Goal: Task Accomplishment & Management: Use online tool/utility

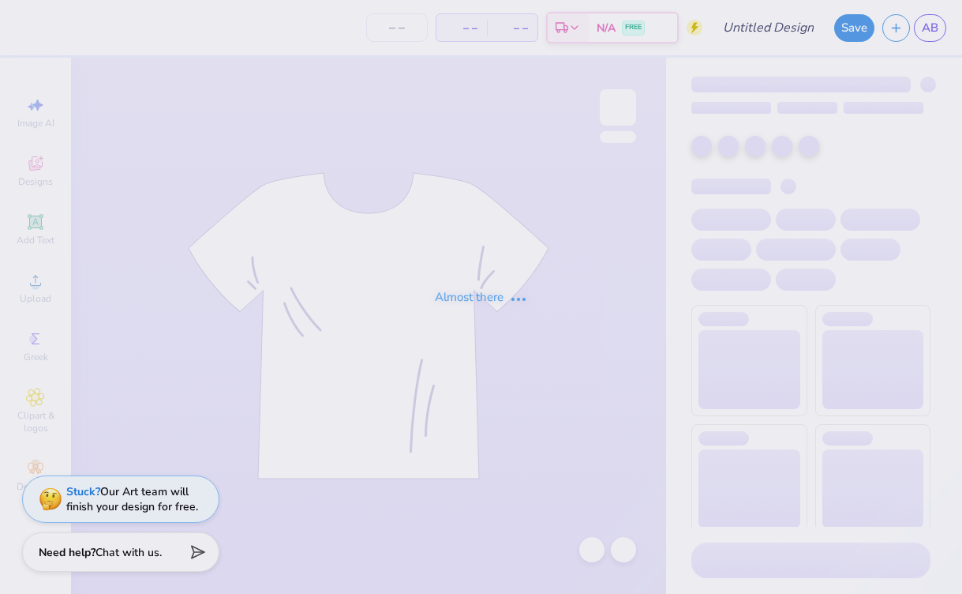
type input "t-shirt 3"
type input "28"
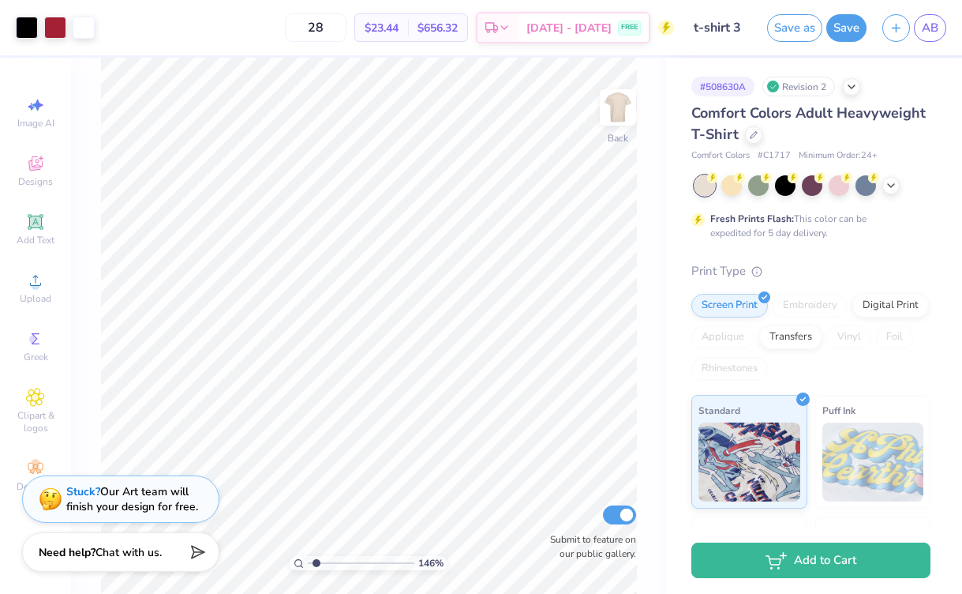
type input "1.46"
click at [317, 564] on input "range" at bounding box center [361, 563] width 107 height 14
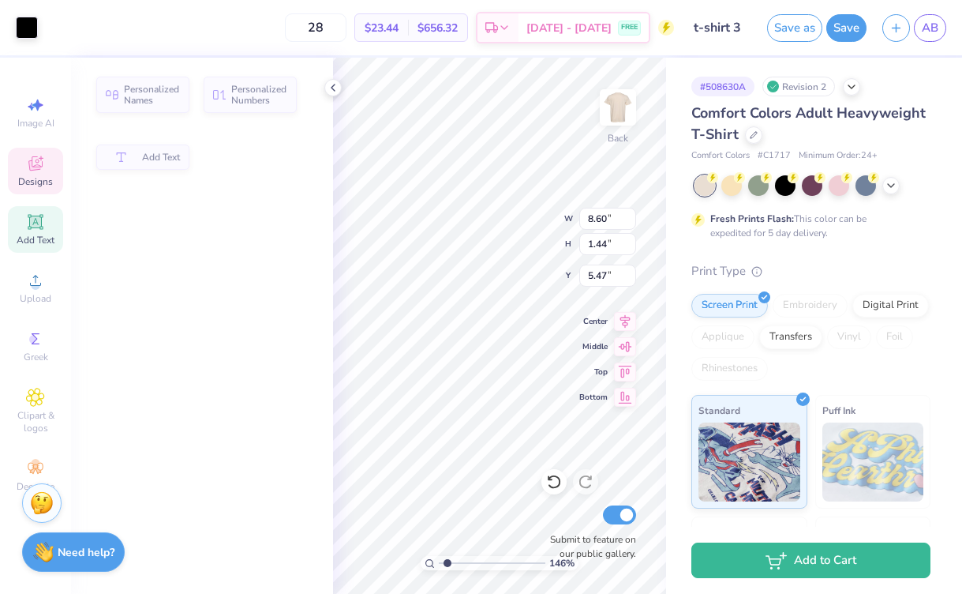
type input "8.60"
type input "1.44"
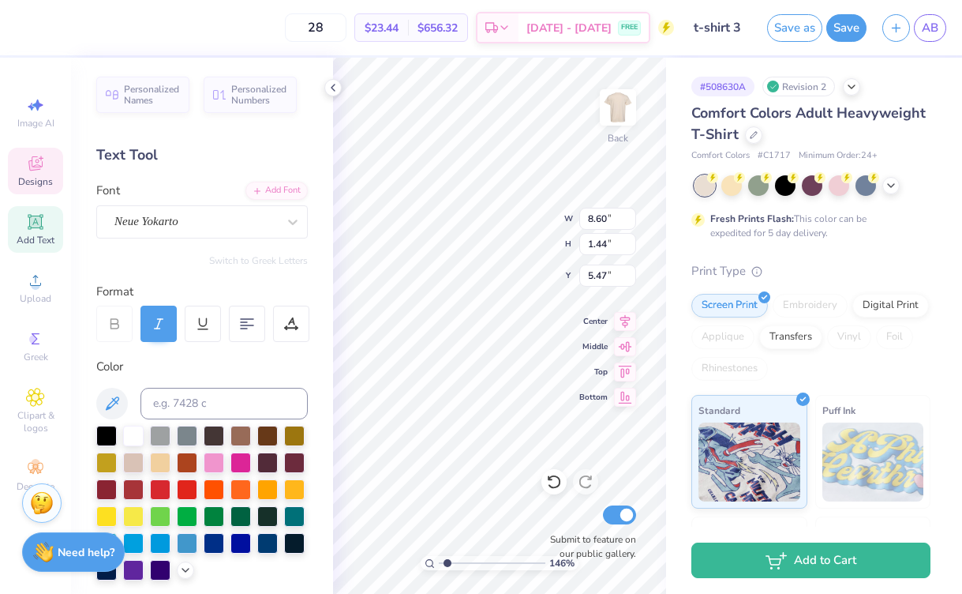
click at [323, 188] on div "Personalized Names Personalized Numbers Text Tool Add Font Font Neue Yokarto Sw…" at bounding box center [202, 326] width 262 height 536
click at [242, 519] on div at bounding box center [240, 514] width 21 height 21
click at [335, 95] on div at bounding box center [332, 87] width 17 height 17
click at [239, 512] on div at bounding box center [240, 514] width 21 height 21
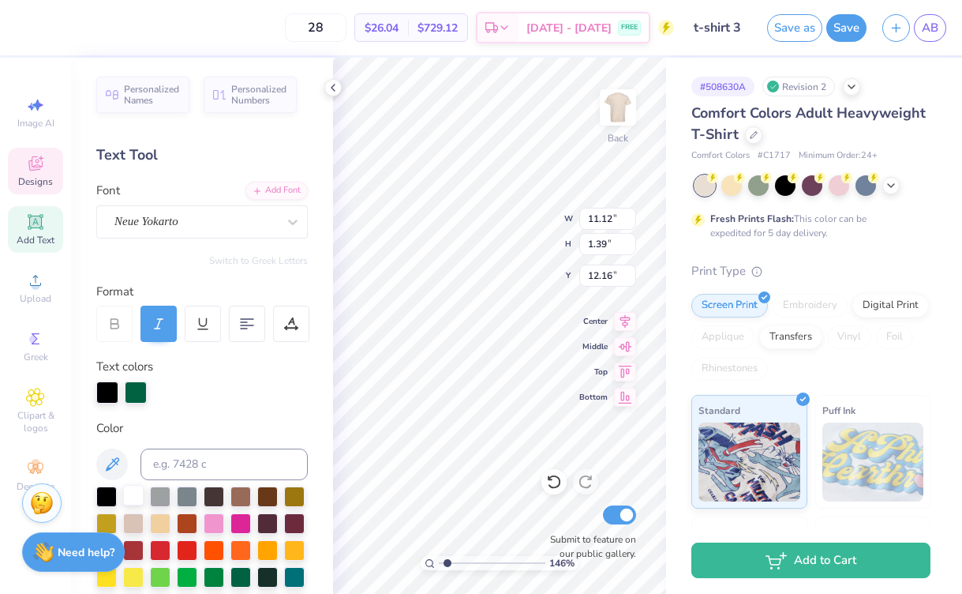
click at [135, 497] on div at bounding box center [133, 495] width 21 height 21
click at [334, 85] on polyline at bounding box center [333, 87] width 3 height 6
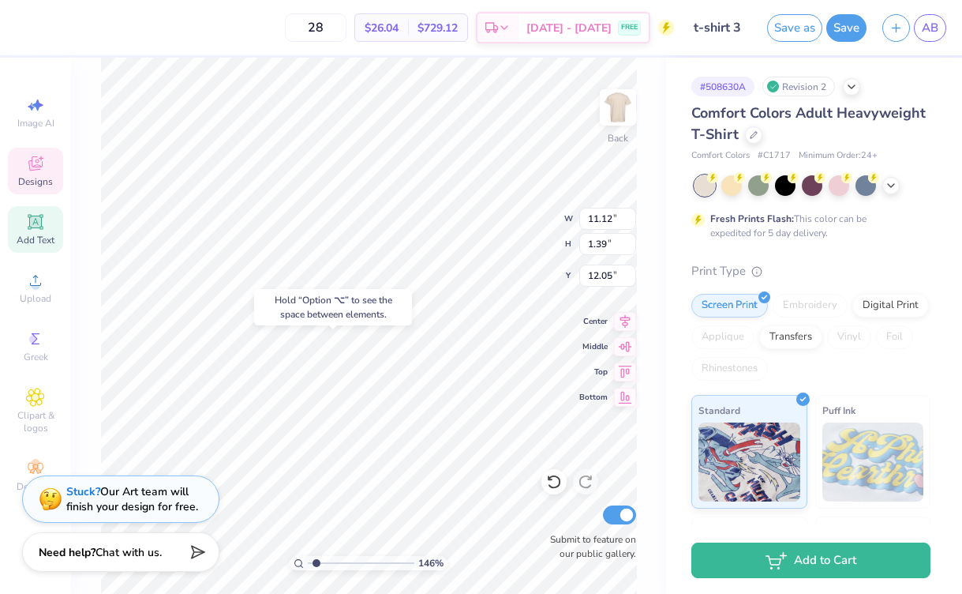
type input "12.05"
type input "3.19"
type input "1.69"
type input "9.84"
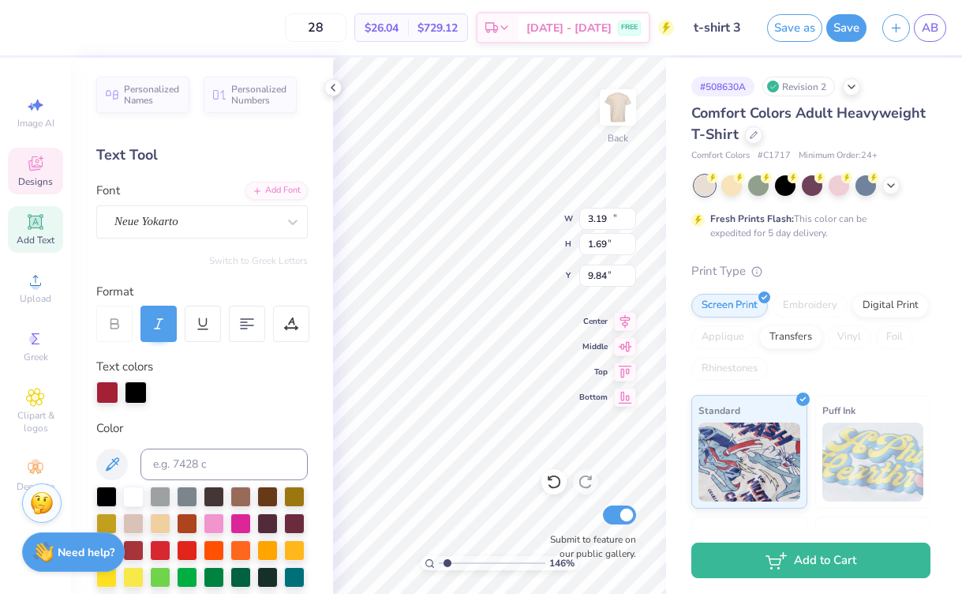
type input "13.02"
type input "1.35"
type input "6.91"
type input "11.12"
type input "1.39"
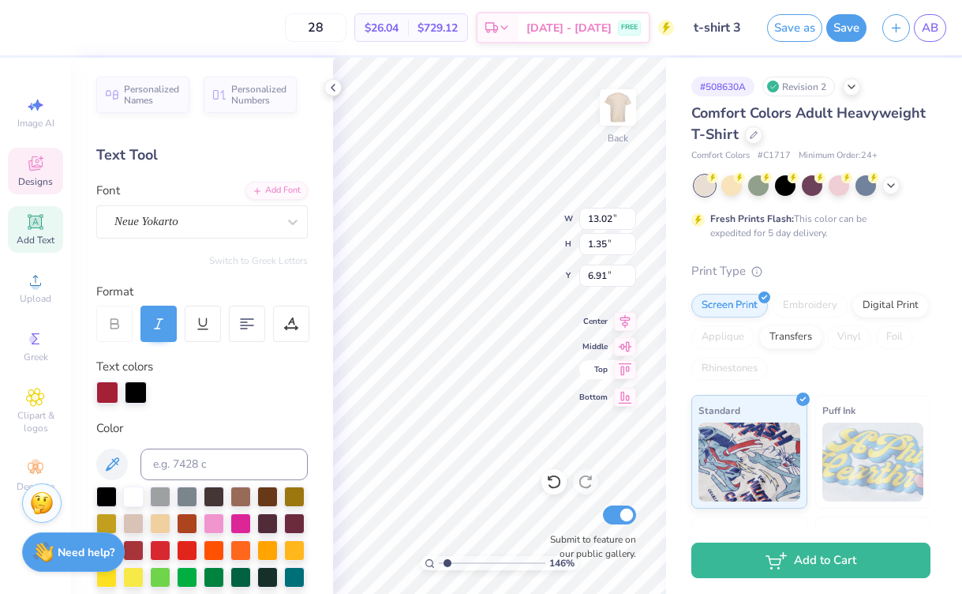
type input "12.05"
click at [181, 463] on input at bounding box center [224, 464] width 167 height 32
type input "201c"
type textarea "Lambda Sigma Gamma"
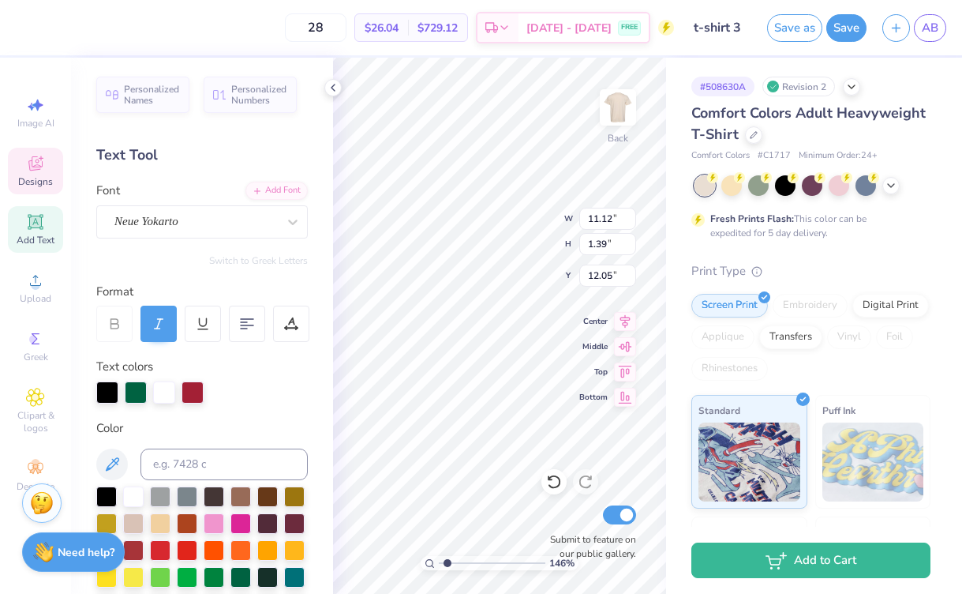
click at [191, 394] on div at bounding box center [193, 392] width 22 height 22
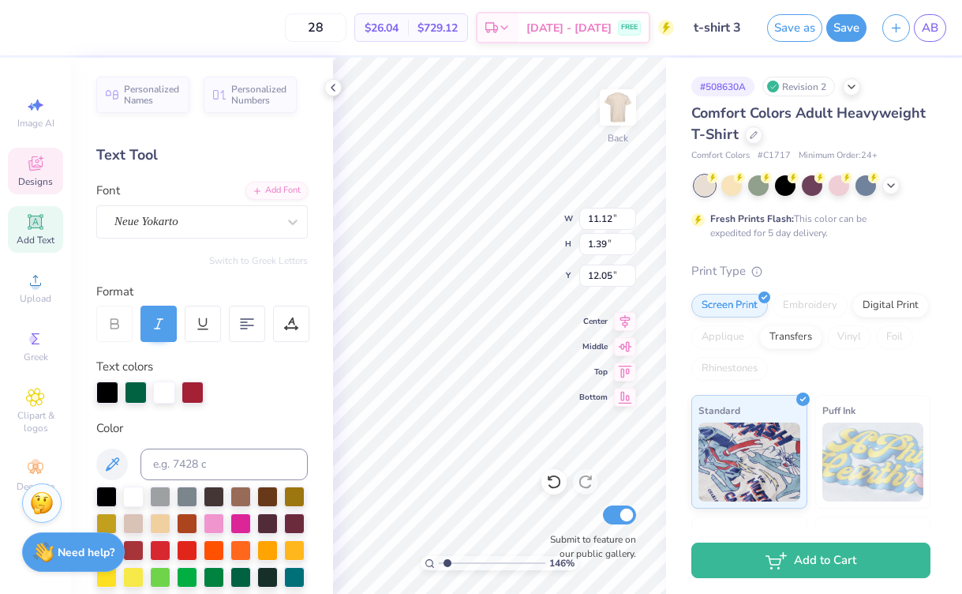
scroll to position [1, 6]
click at [189, 388] on div at bounding box center [193, 392] width 22 height 22
click at [171, 465] on input at bounding box center [224, 464] width 167 height 32
type input "201c"
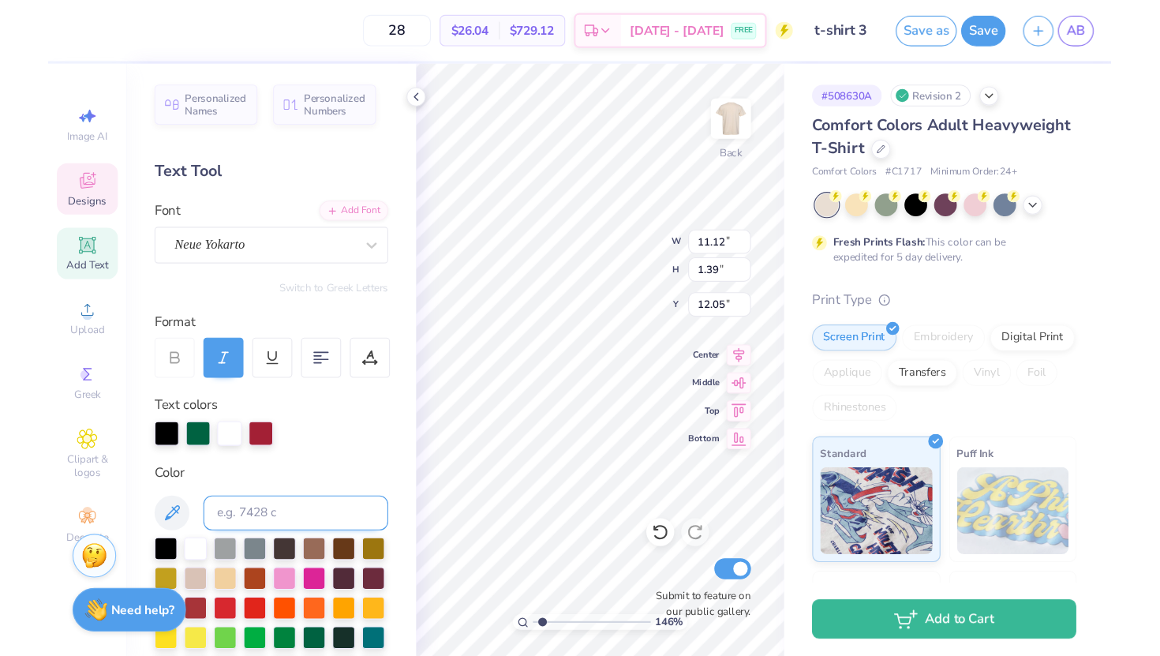
scroll to position [1, 1]
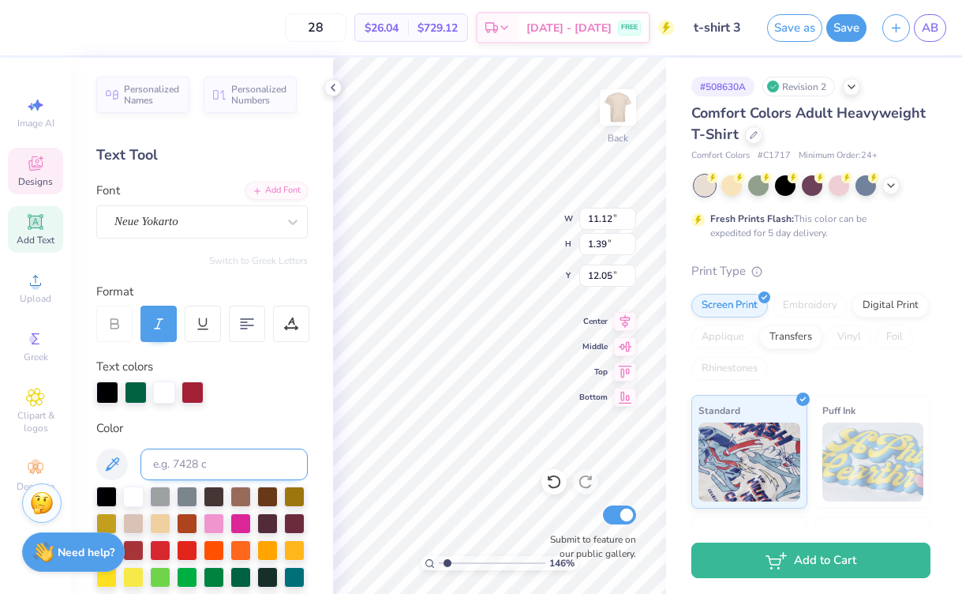
type textarea "Lambda Sigma Gamma"
click at [195, 467] on input at bounding box center [224, 464] width 167 height 32
type input "201c"
click at [133, 392] on div at bounding box center [136, 391] width 22 height 22
click at [133, 392] on div at bounding box center [136, 392] width 22 height 22
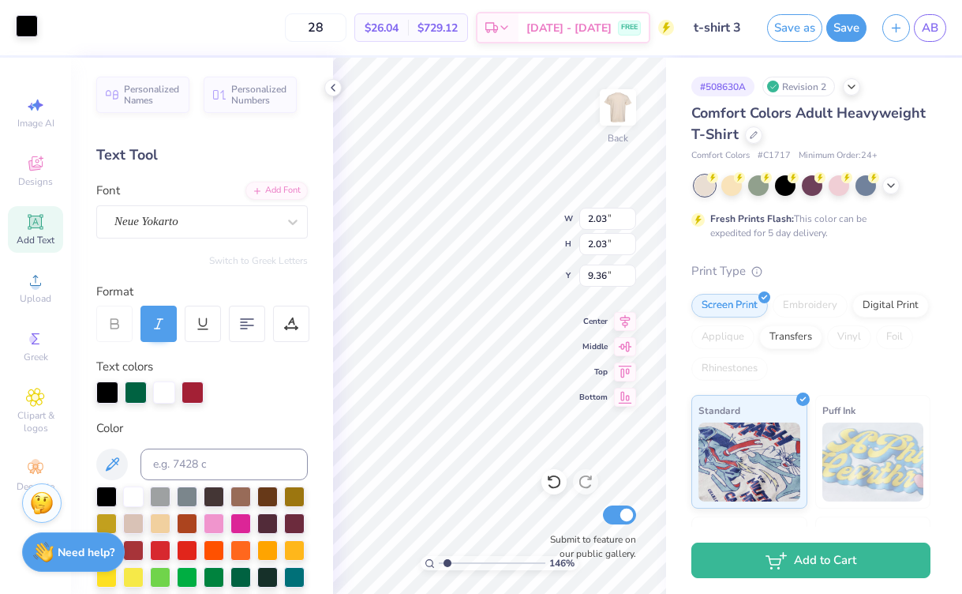
click at [27, 27] on div at bounding box center [27, 26] width 22 height 22
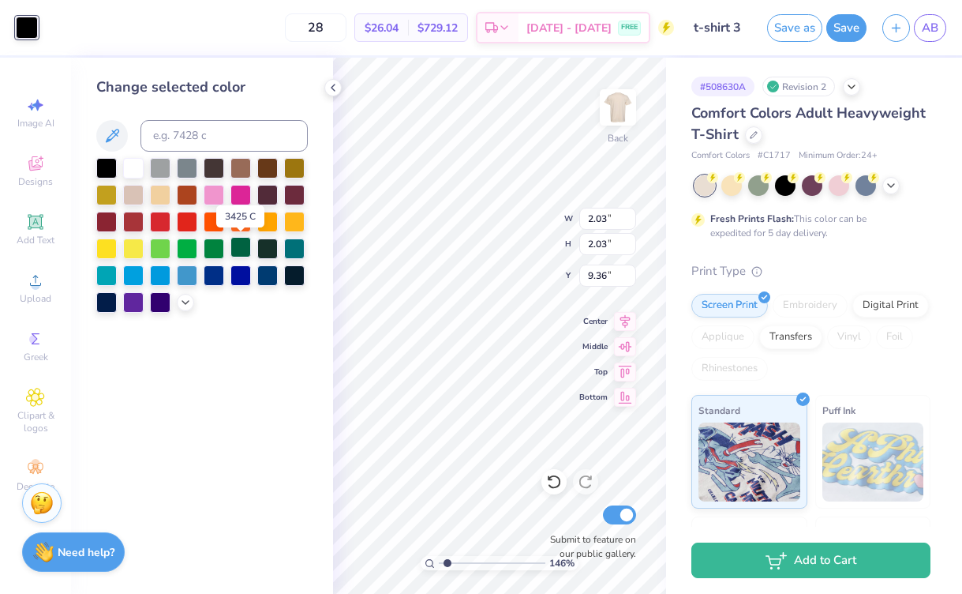
click at [239, 249] on div at bounding box center [240, 247] width 21 height 21
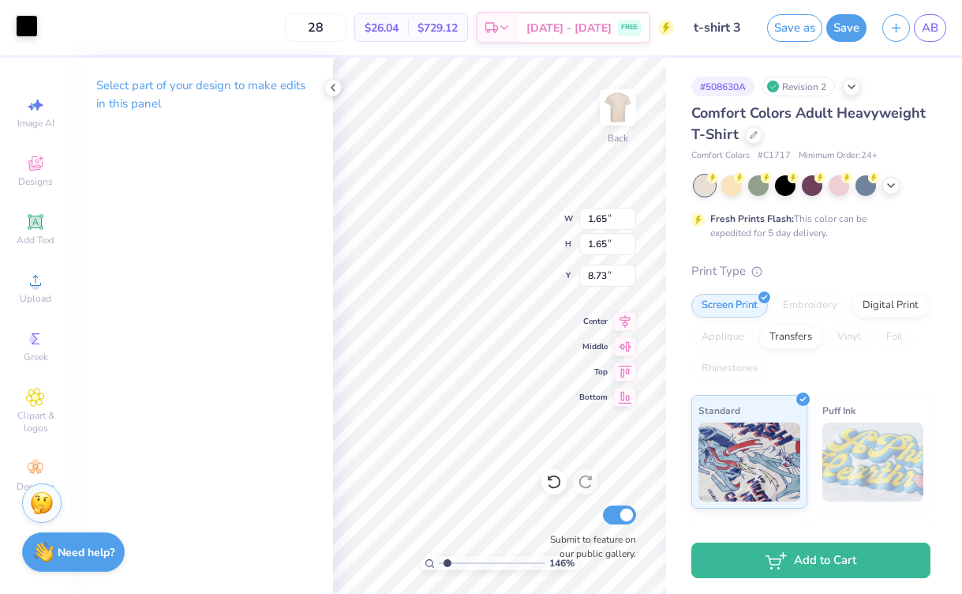
click at [21, 29] on div at bounding box center [27, 26] width 22 height 22
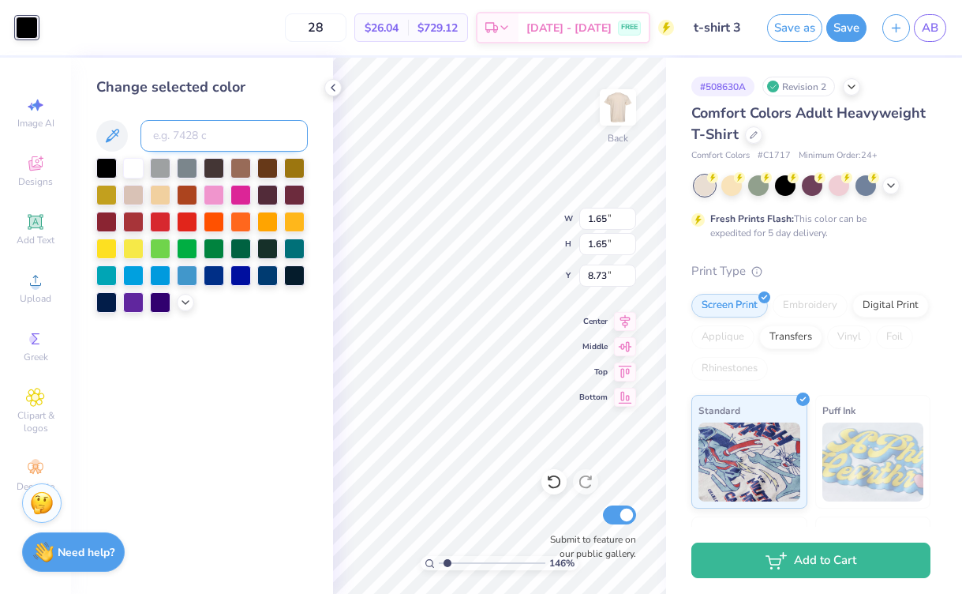
click at [186, 138] on input at bounding box center [224, 136] width 167 height 32
type input "201"
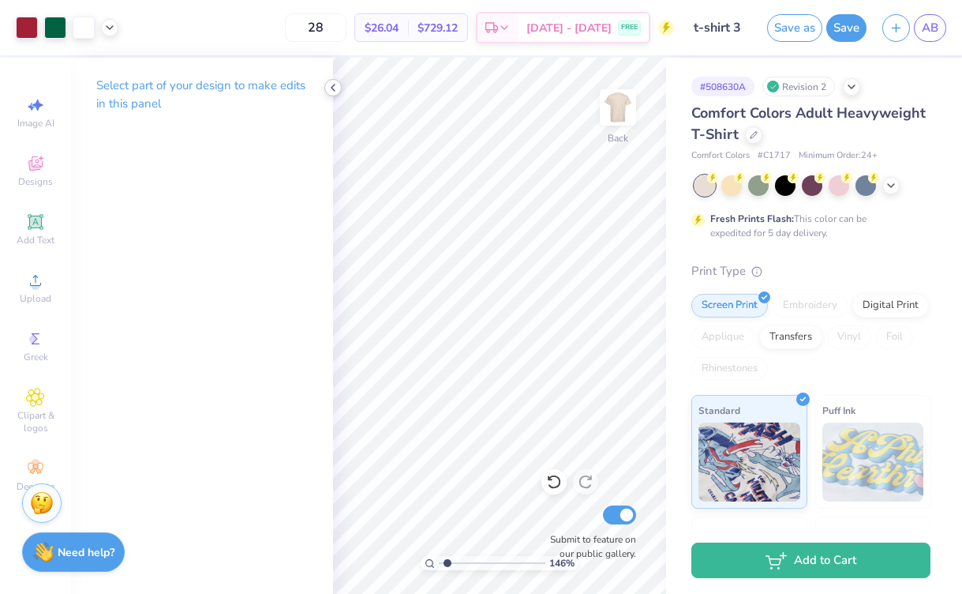
click at [335, 89] on icon at bounding box center [333, 87] width 13 height 13
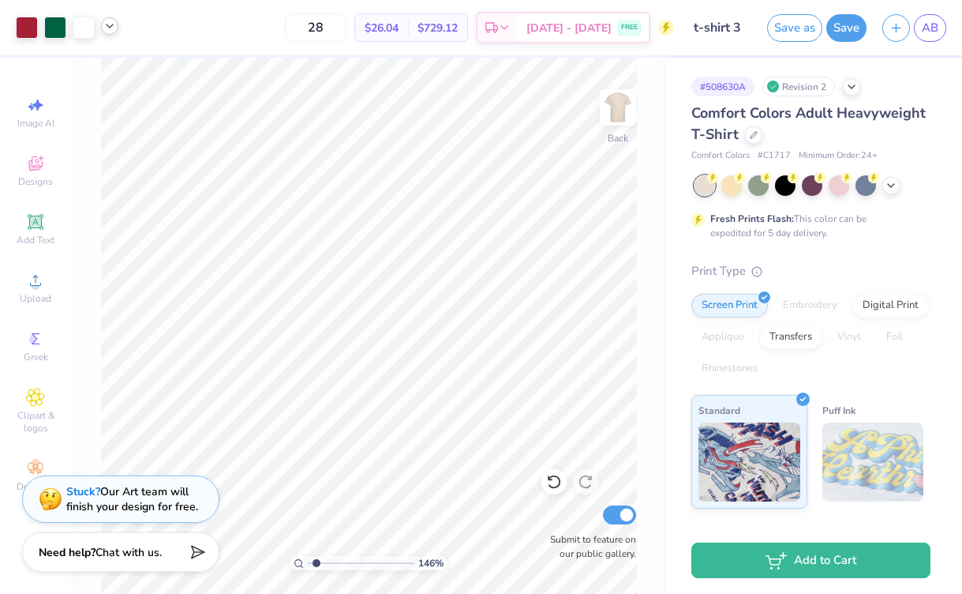
click at [111, 32] on div at bounding box center [109, 25] width 17 height 17
click at [58, 28] on div at bounding box center [55, 26] width 22 height 22
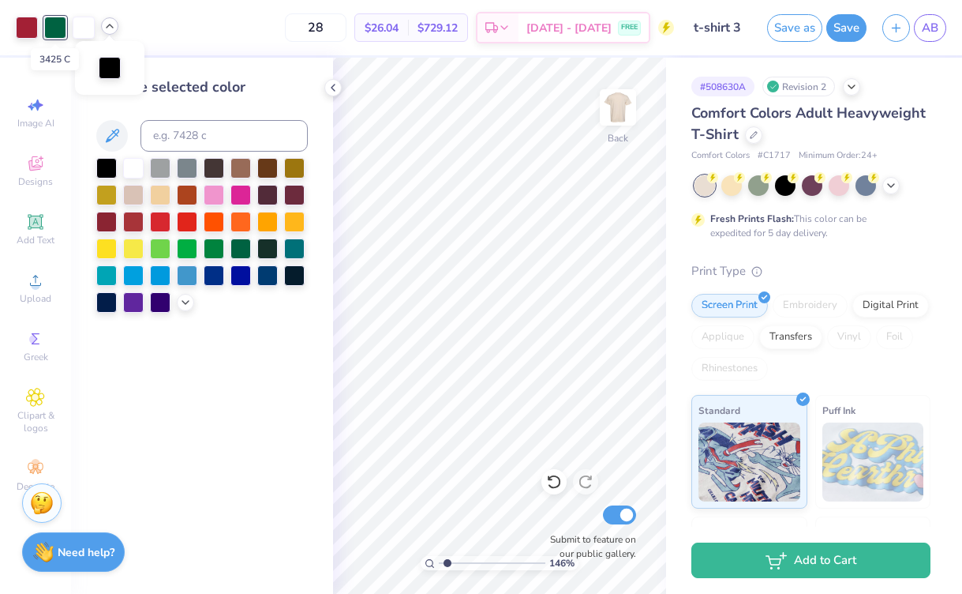
click at [52, 24] on div at bounding box center [55, 28] width 22 height 22
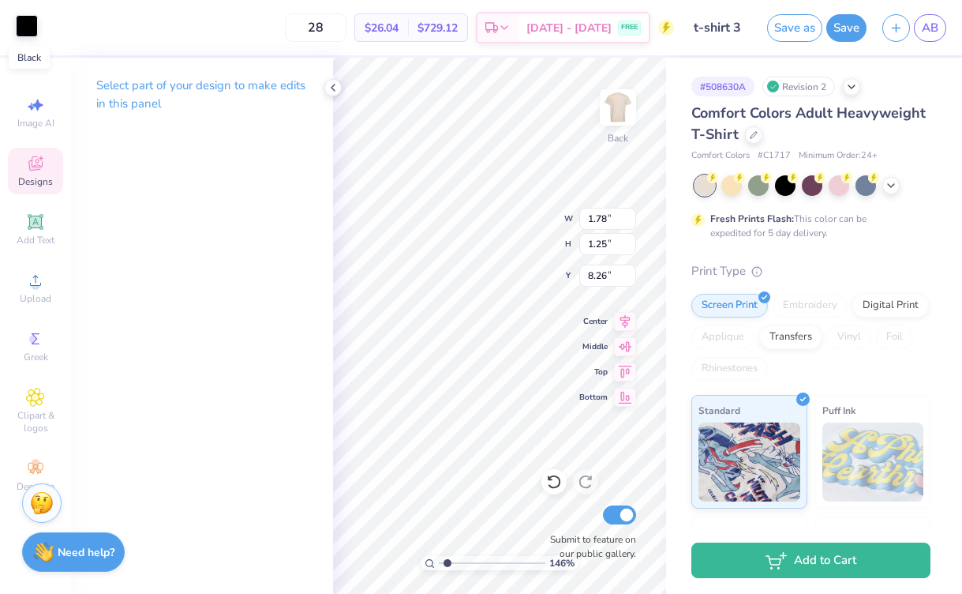
click at [32, 37] on div at bounding box center [27, 26] width 22 height 22
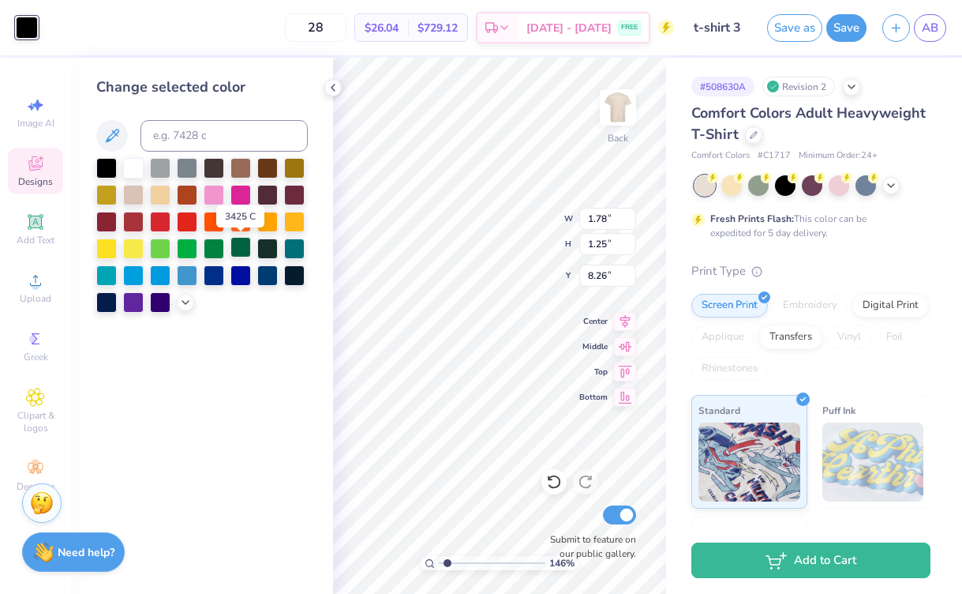
click at [243, 247] on div at bounding box center [240, 247] width 21 height 21
type input "8.71"
type input "2.74"
type input "9.41"
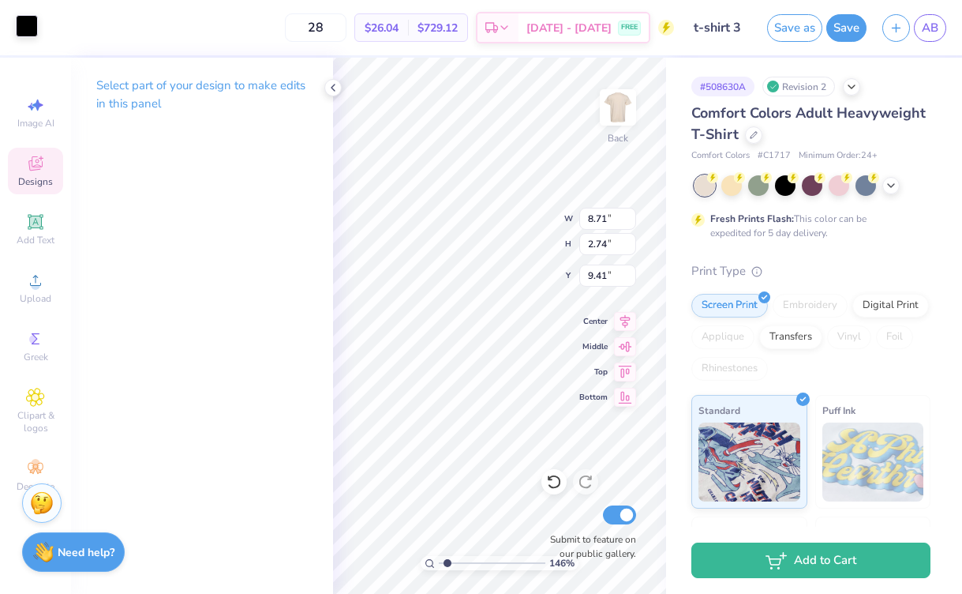
click at [28, 16] on div at bounding box center [27, 26] width 22 height 22
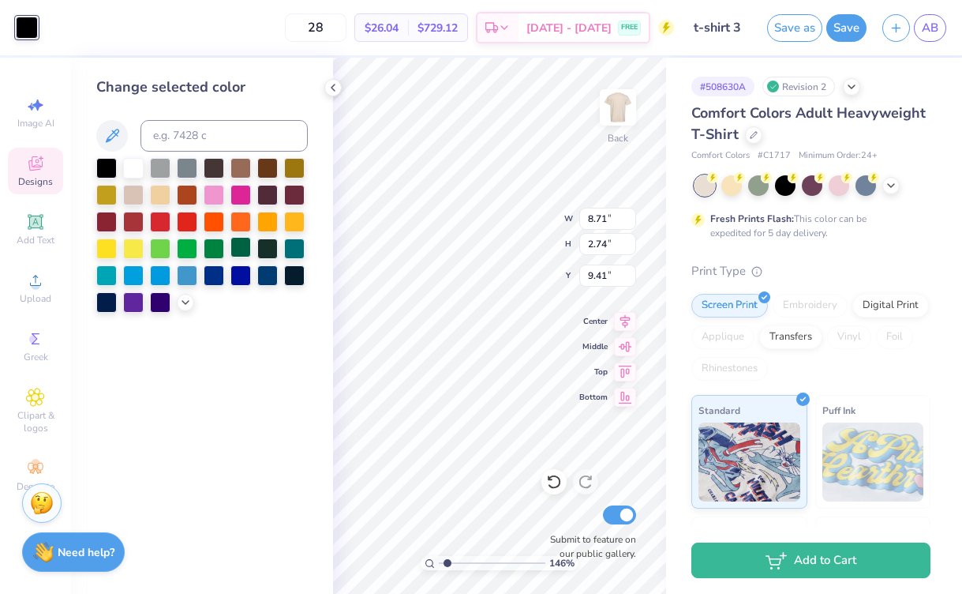
click at [238, 244] on div at bounding box center [240, 247] width 21 height 21
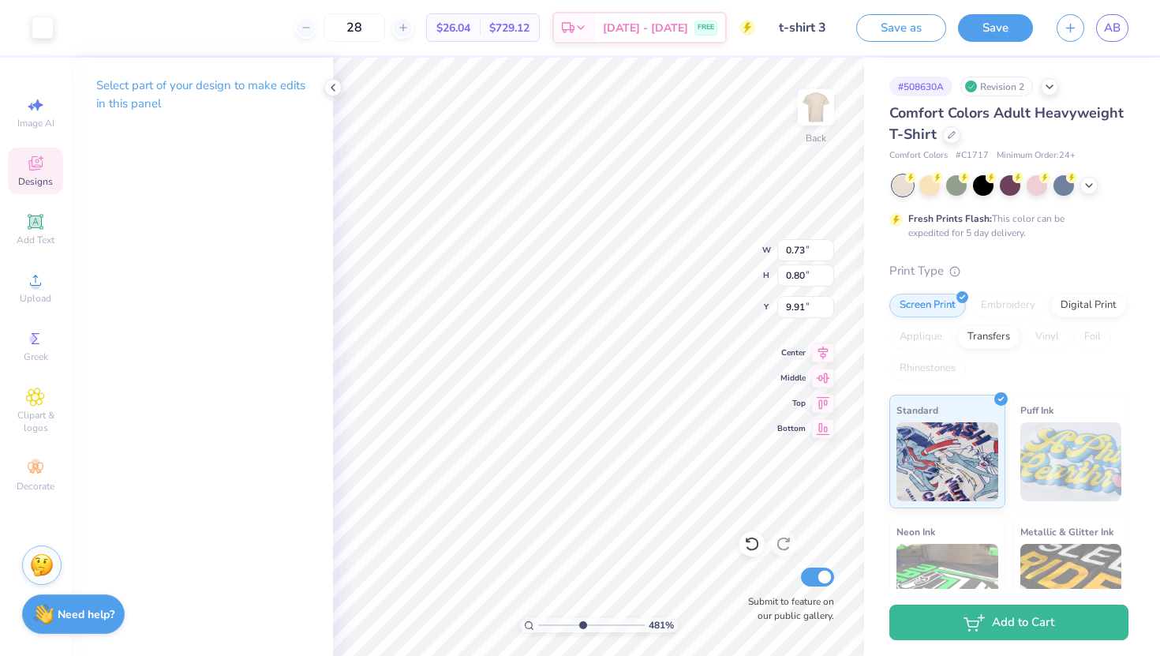
drag, startPoint x: 538, startPoint y: 621, endPoint x: 582, endPoint y: 623, distance: 44.2
type input "4.81"
click at [582, 593] on input "range" at bounding box center [591, 625] width 107 height 14
type input "0.86"
type input "0.83"
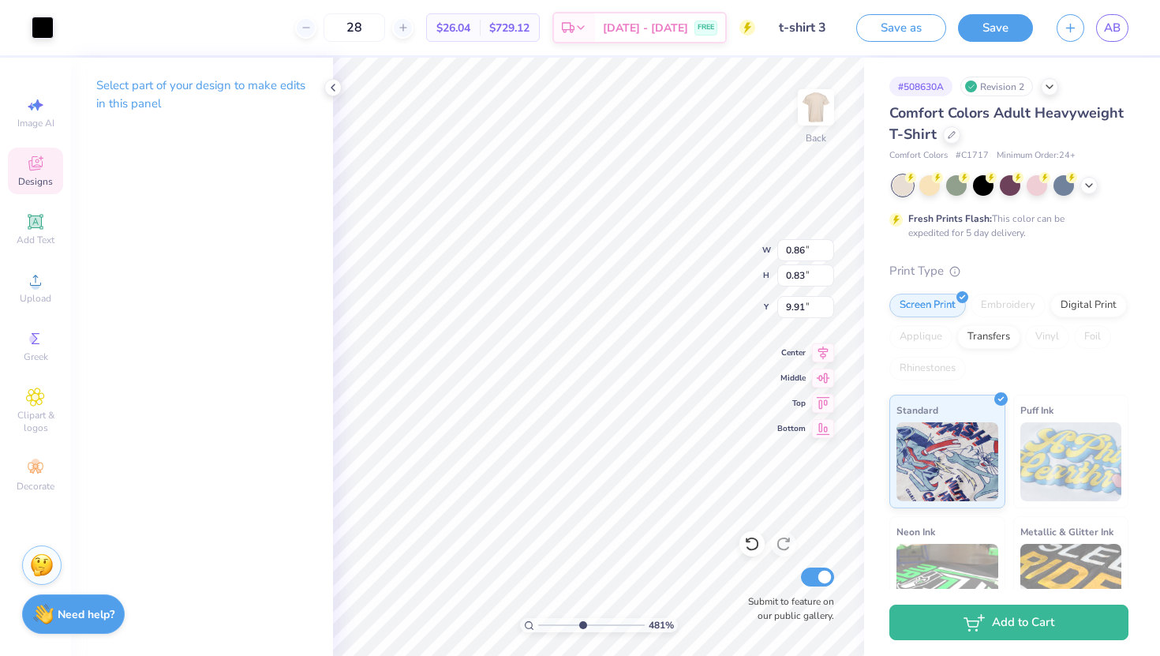
type input "9.94"
click at [41, 24] on div at bounding box center [43, 26] width 22 height 22
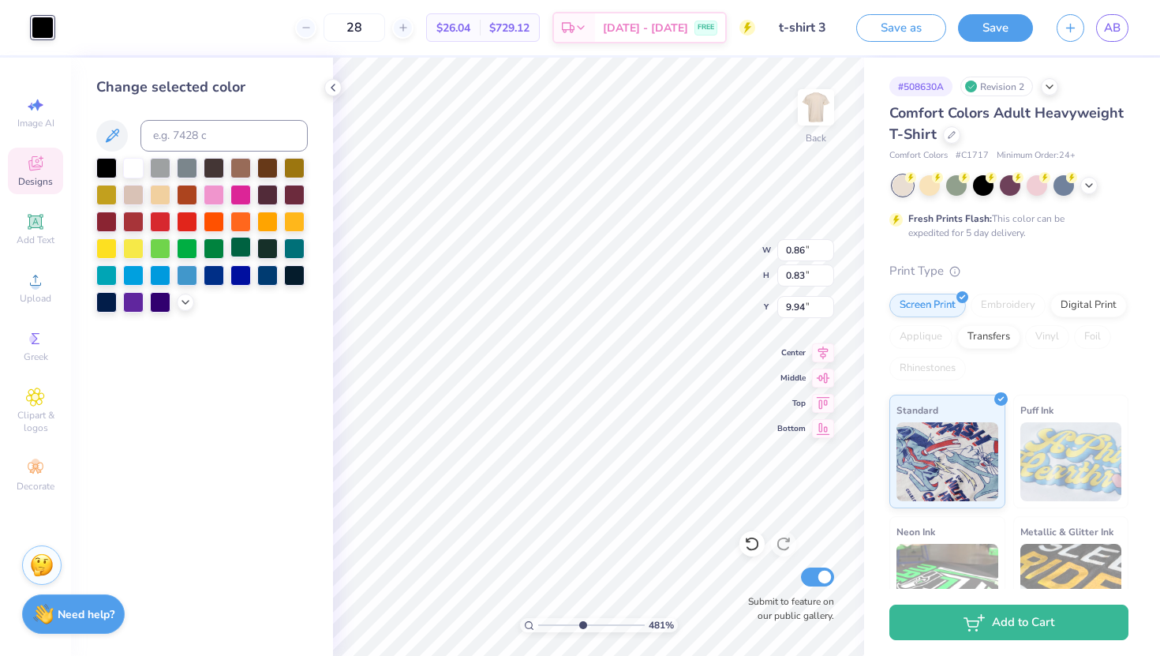
click at [233, 248] on div at bounding box center [240, 247] width 21 height 21
type input "0.67"
type input "0.61"
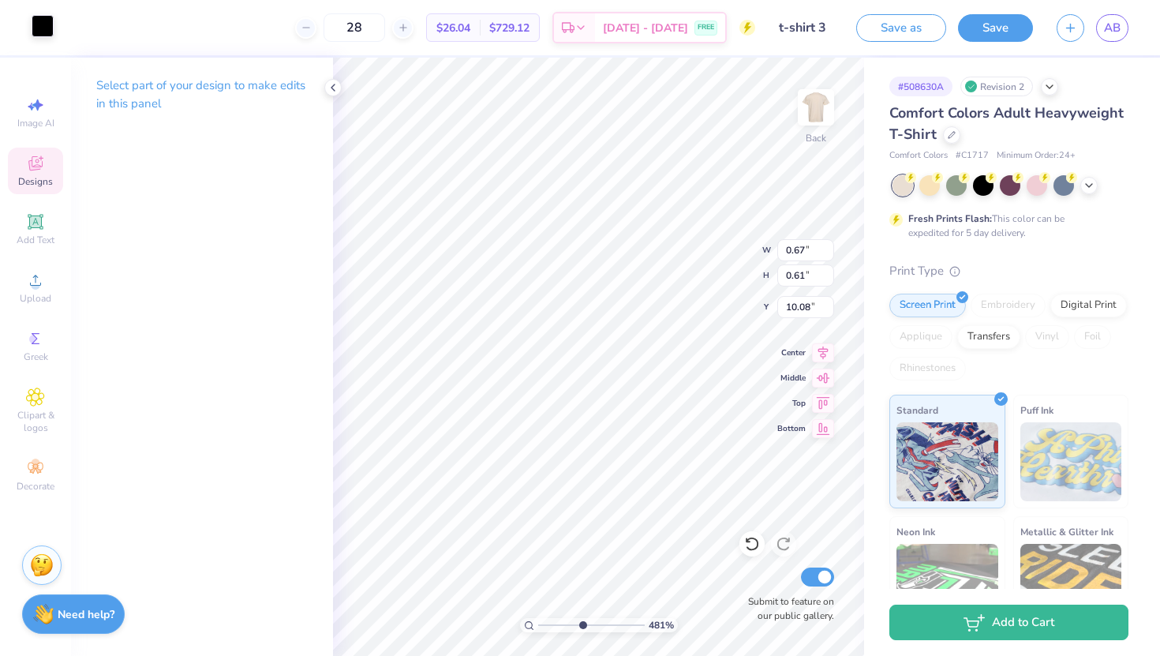
click at [42, 28] on div at bounding box center [43, 26] width 22 height 22
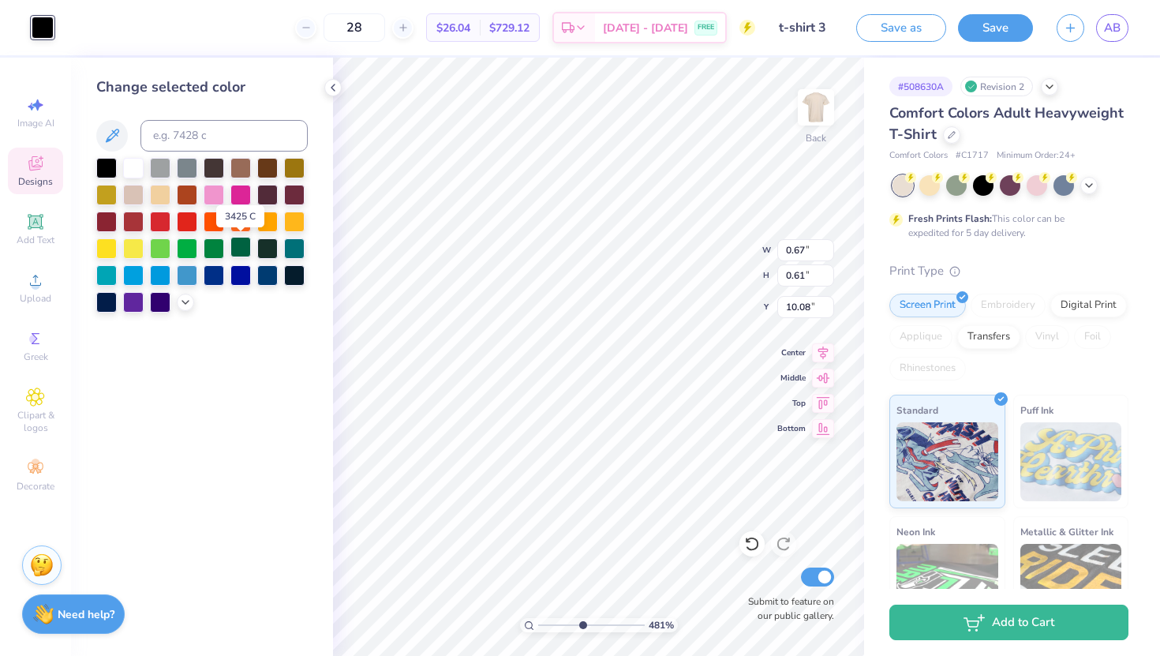
click at [240, 245] on div at bounding box center [240, 247] width 21 height 21
type input "9.91"
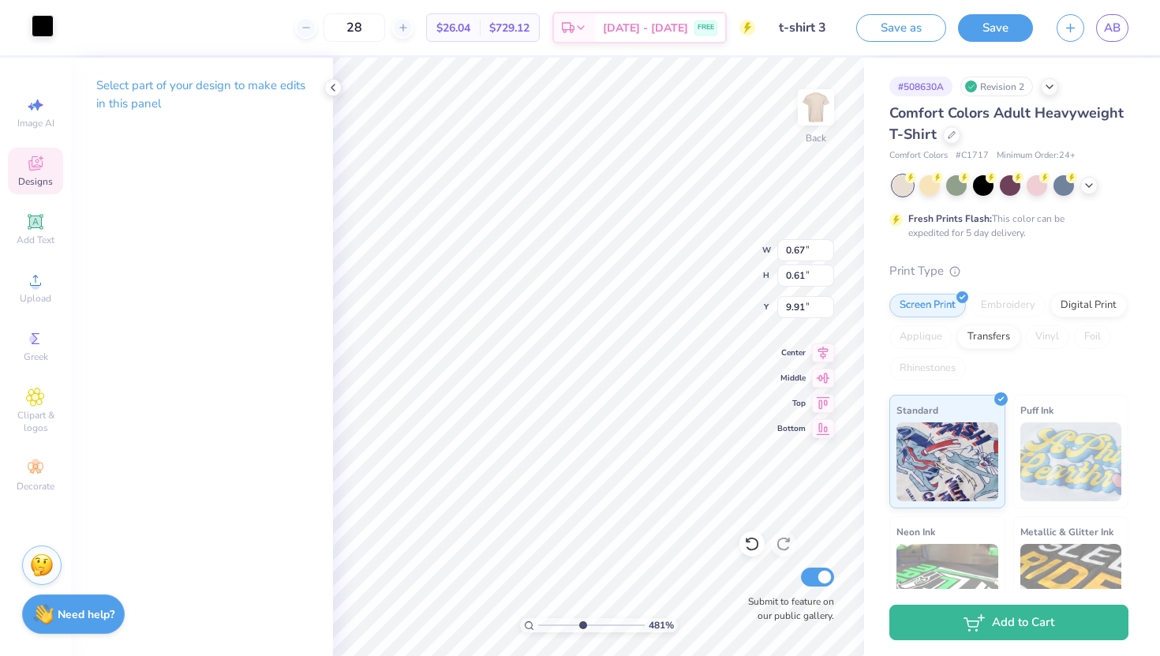
click at [36, 21] on div at bounding box center [43, 26] width 22 height 22
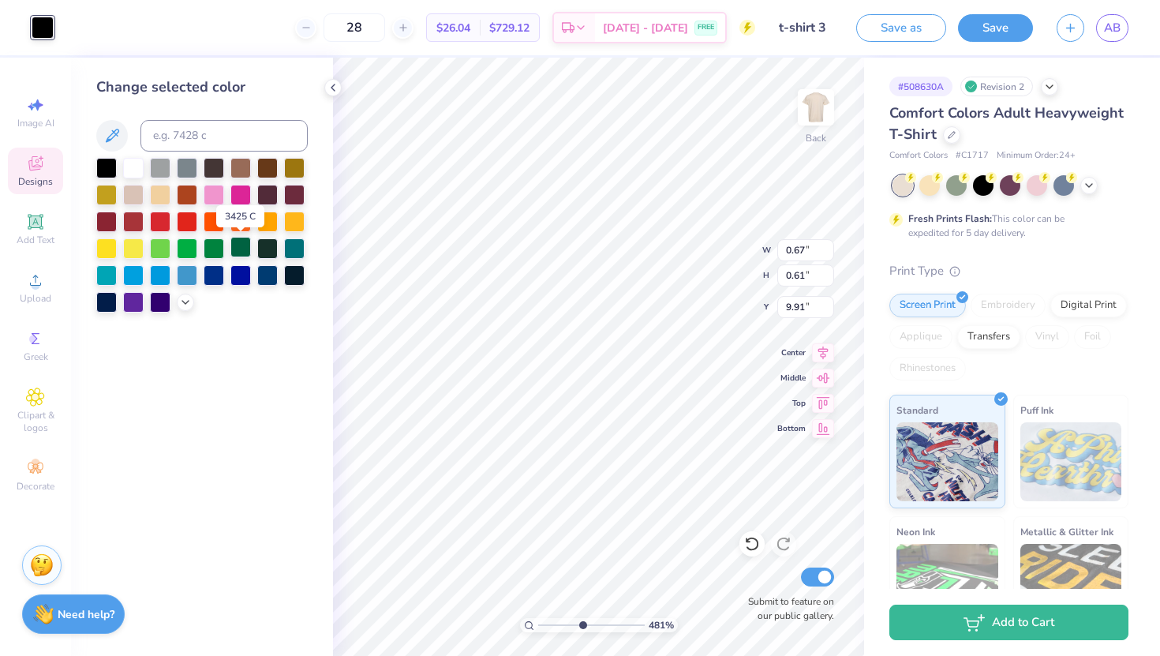
click at [237, 241] on div at bounding box center [240, 247] width 21 height 21
type input "3.19"
type input "1.69"
type input "9.84"
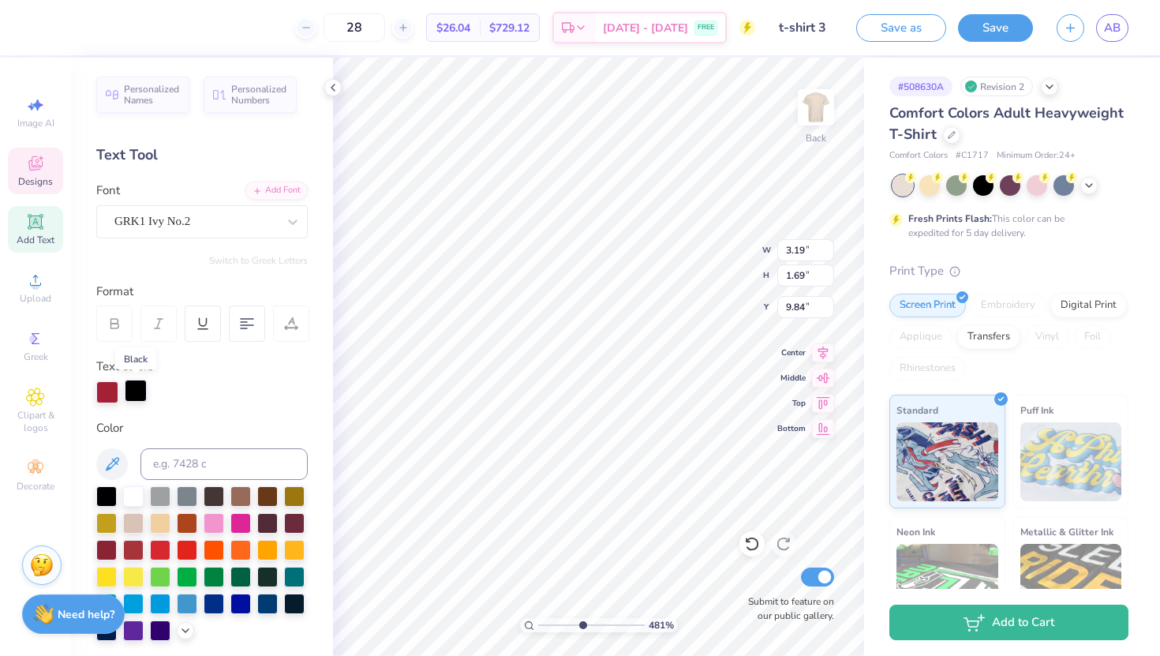
click at [132, 396] on div at bounding box center [136, 391] width 22 height 22
click at [238, 568] on div at bounding box center [240, 575] width 21 height 21
type input "8.71"
type input "2.74"
type input "9.41"
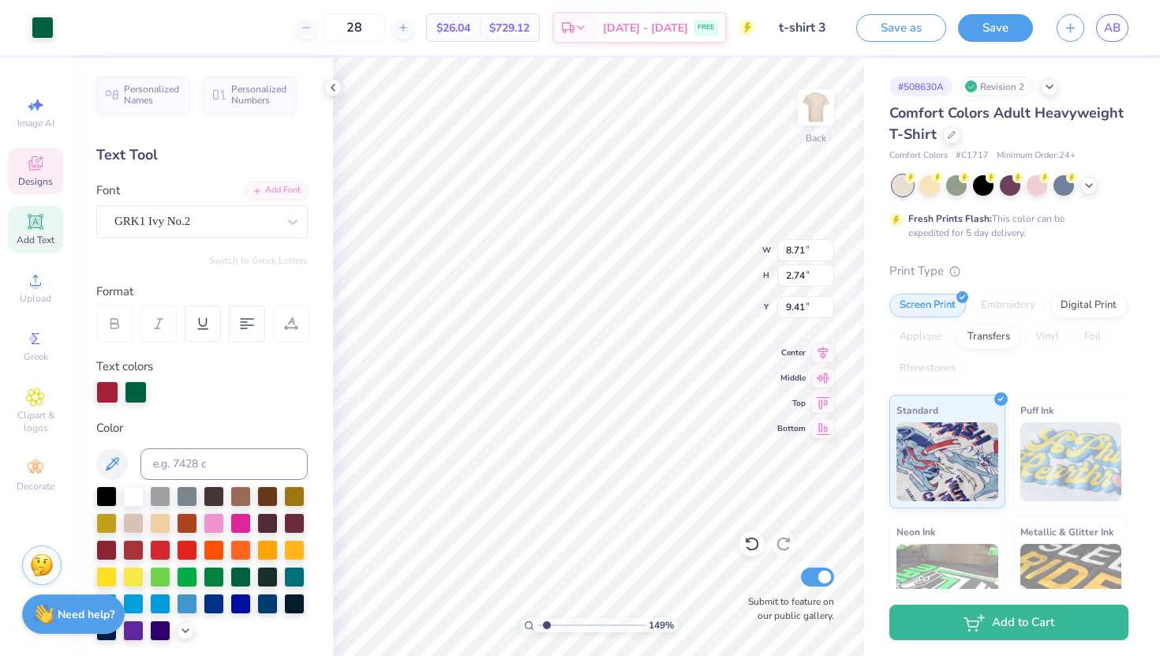
drag, startPoint x: 582, startPoint y: 622, endPoint x: 547, endPoint y: 616, distance: 35.2
type input "1.49"
click at [547, 593] on input "range" at bounding box center [591, 625] width 107 height 14
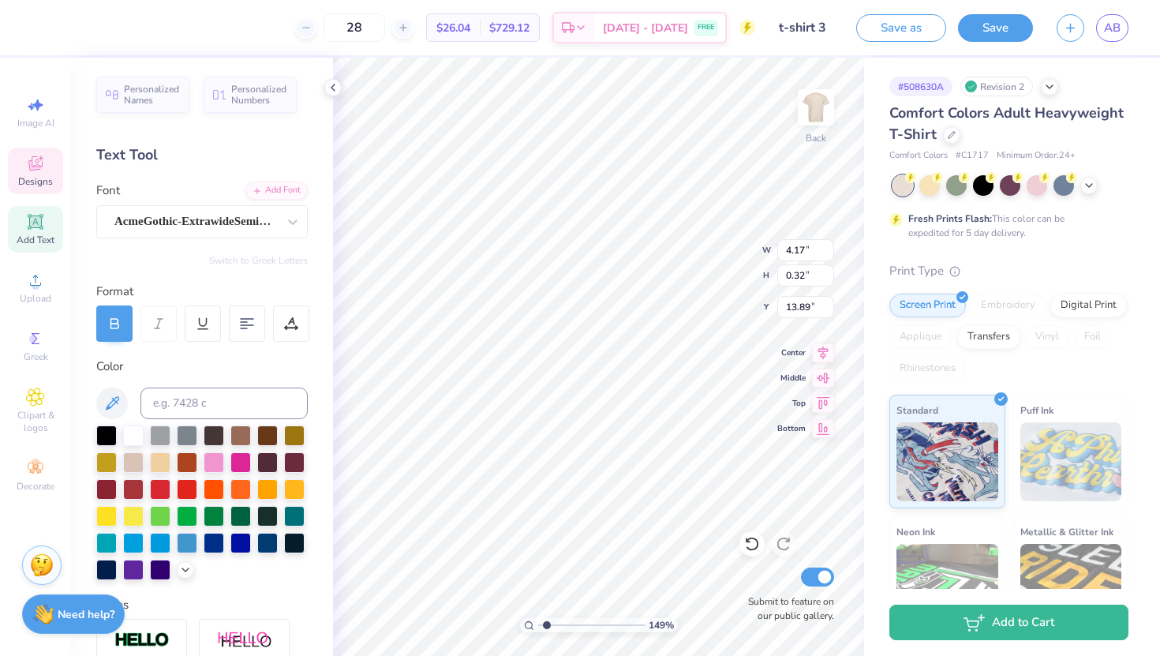
type input "15.87"
type textarea "IPSE"
type input "3.18"
type input "0.83"
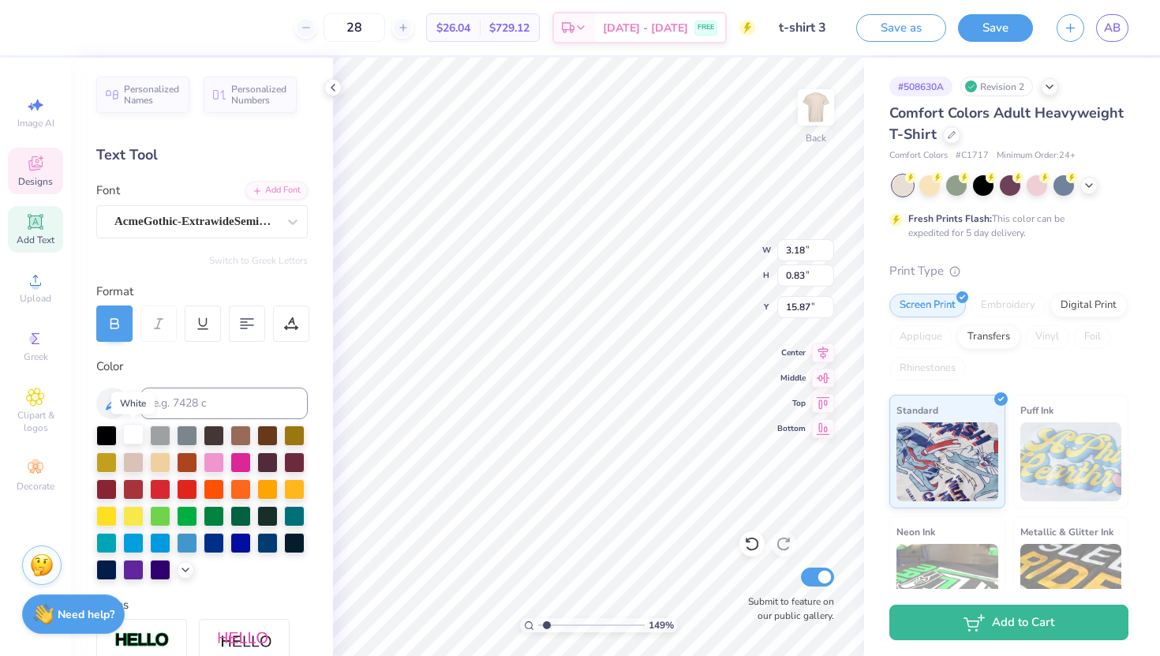
click at [134, 434] on div at bounding box center [133, 434] width 21 height 21
type input "9.25"
type input "3.26"
type input "1.42"
type input "8.96"
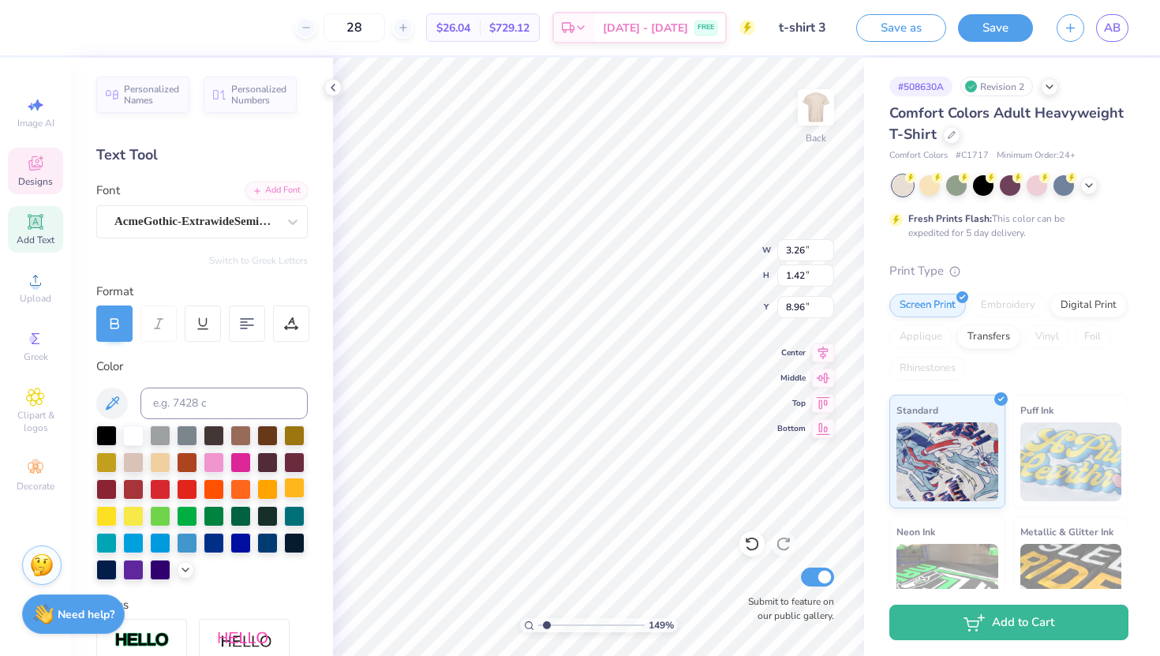
type input "4.04"
type input "1.76"
type input "8.93"
click at [516, 593] on li "Send to Back" at bounding box center [528, 636] width 124 height 31
click at [469, 546] on li "Bring to Front" at bounding box center [480, 544] width 124 height 31
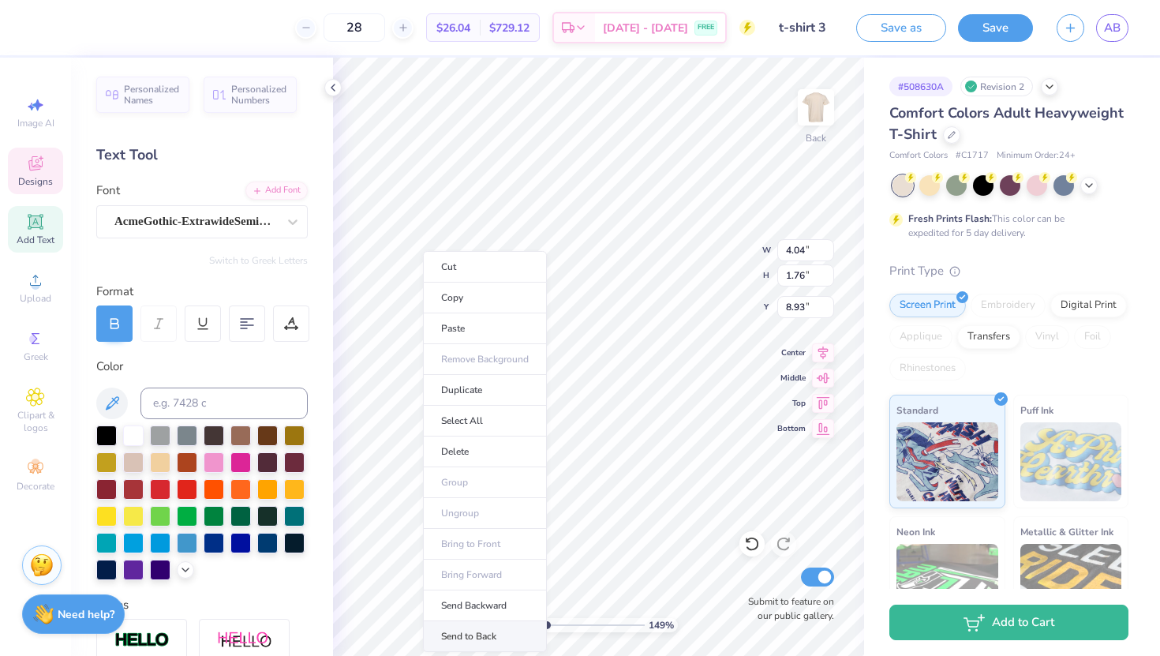
click at [460, 593] on li "Send to Back" at bounding box center [485, 636] width 124 height 31
click at [448, 575] on li "Bring Forward" at bounding box center [480, 575] width 124 height 31
click at [465, 576] on li "Bring Forward" at bounding box center [476, 575] width 124 height 31
click at [453, 576] on li "Bring Forward" at bounding box center [472, 575] width 124 height 31
click at [452, 570] on li "Bring Forward" at bounding box center [487, 575] width 124 height 31
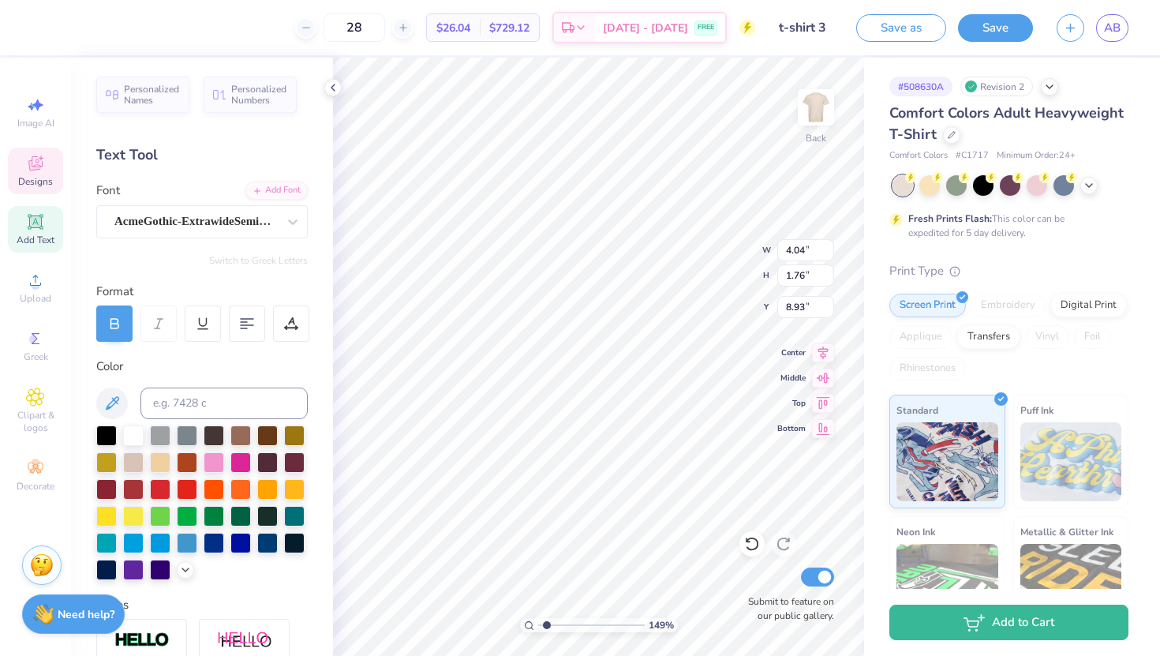
type input "8.32"
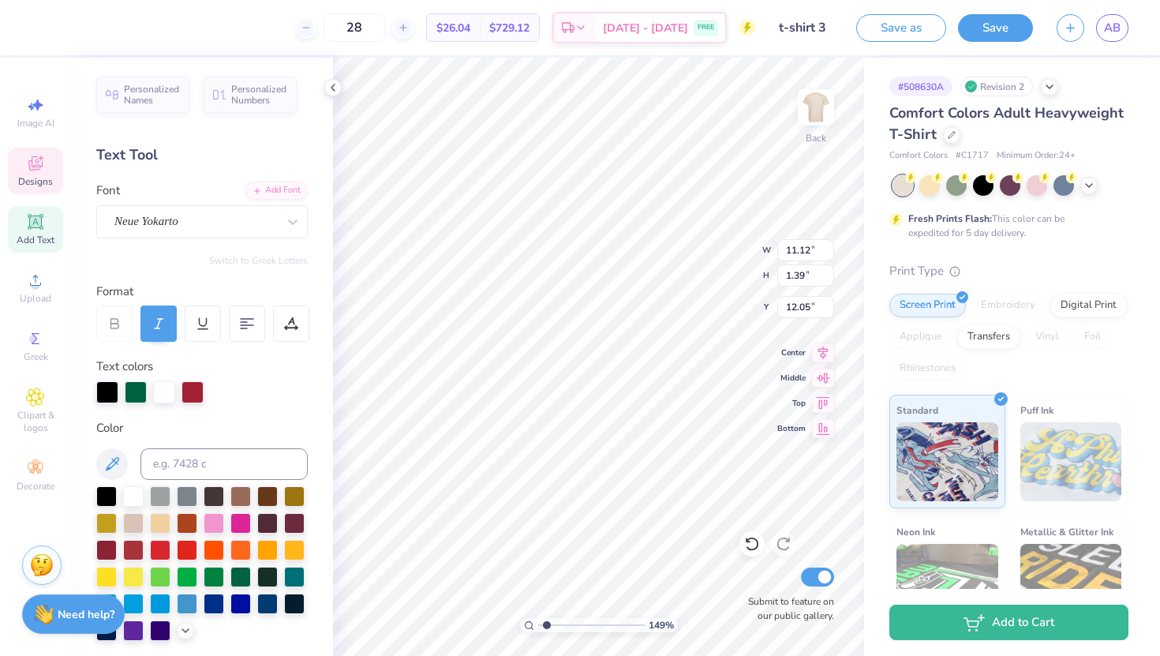
click at [138, 389] on div at bounding box center [136, 392] width 22 height 22
click at [242, 575] on div at bounding box center [240, 575] width 21 height 21
click at [242, 579] on div at bounding box center [240, 575] width 21 height 21
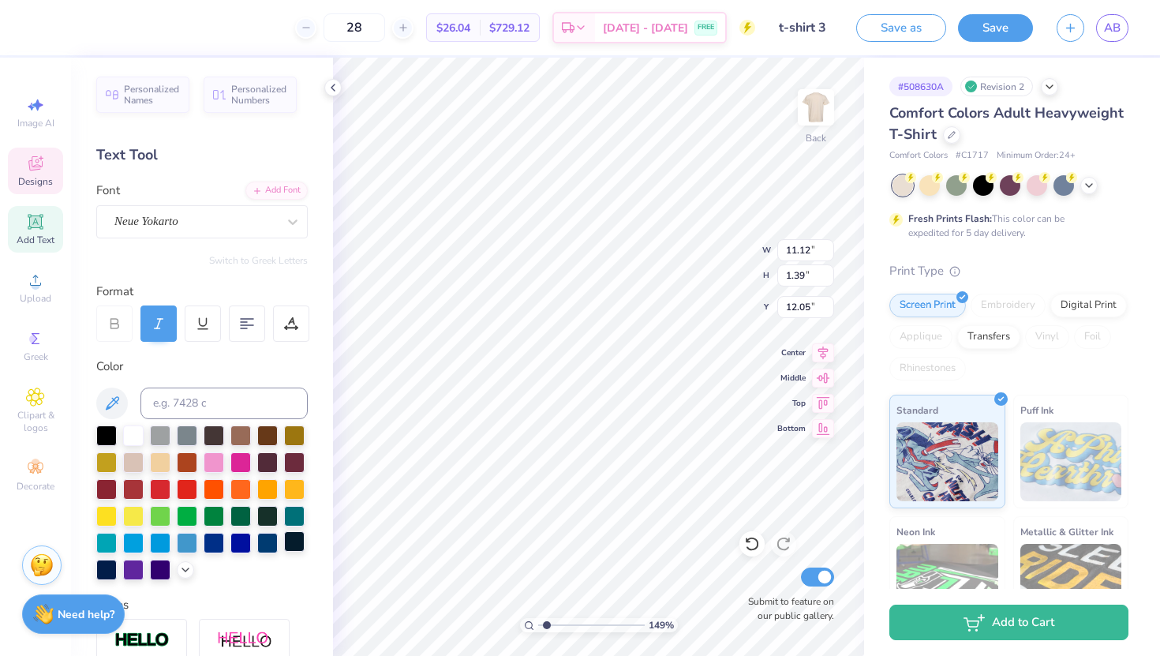
scroll to position [0, 6]
click at [242, 512] on div at bounding box center [240, 514] width 21 height 21
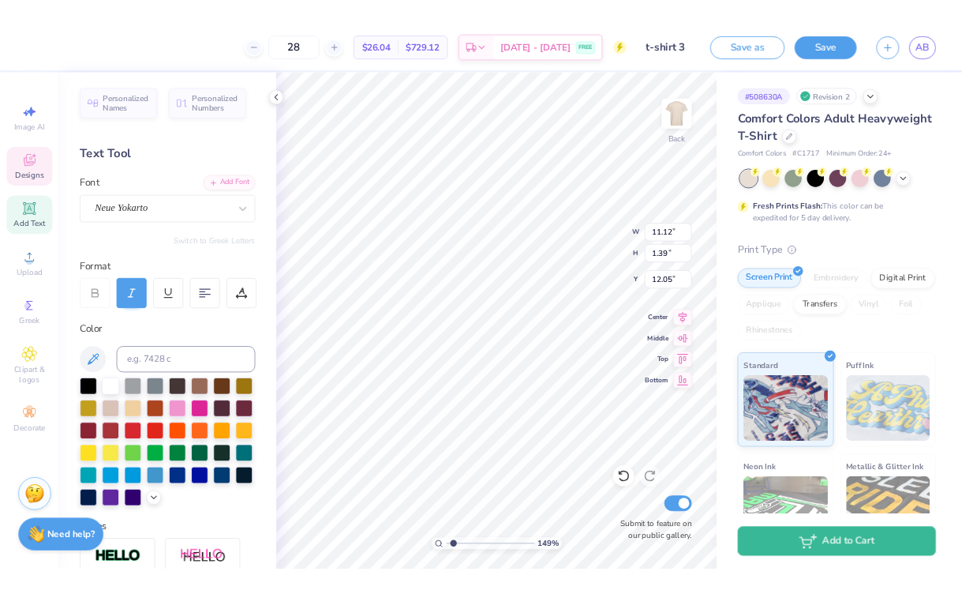
scroll to position [0, 5]
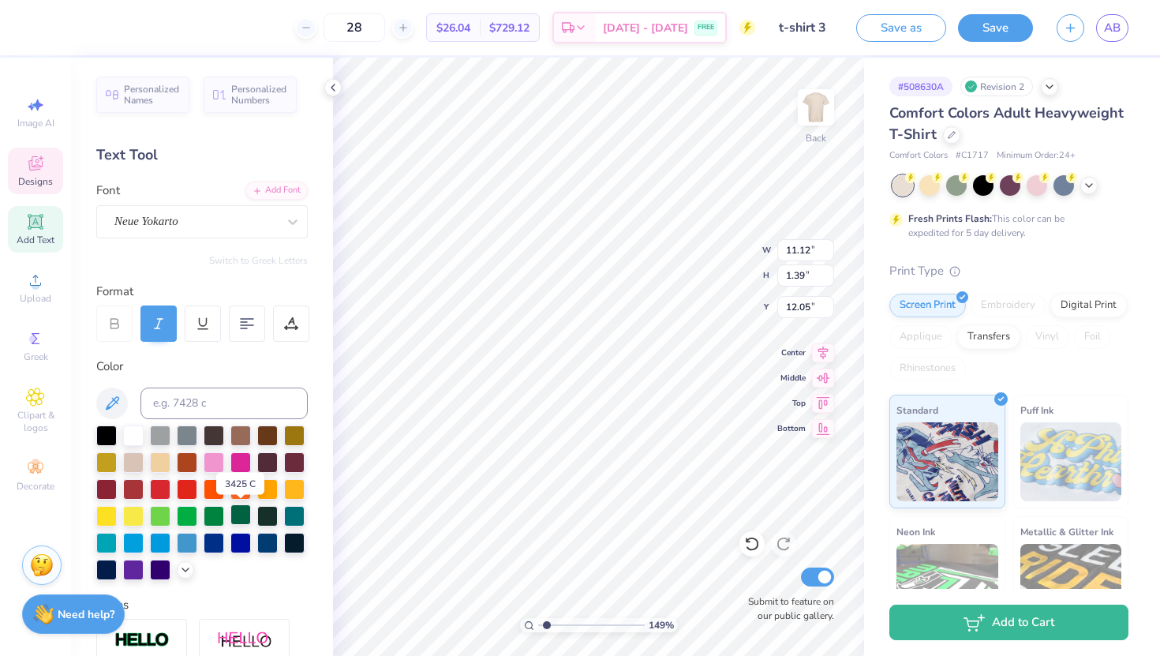
click at [240, 512] on div at bounding box center [240, 514] width 21 height 21
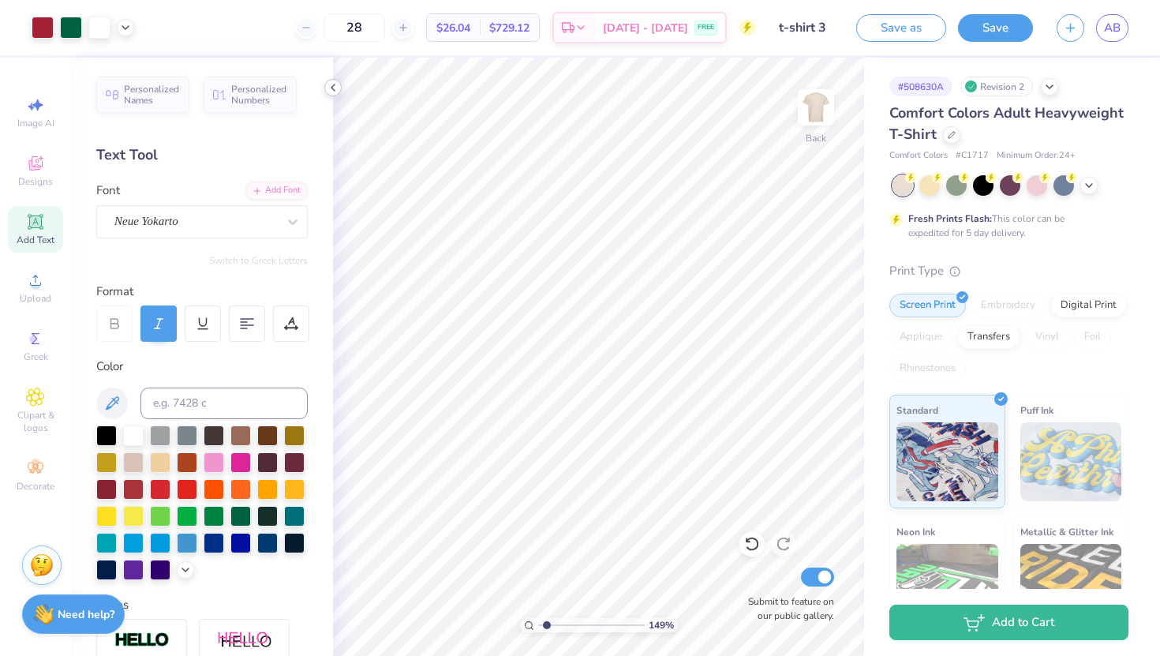
click at [333, 91] on icon at bounding box center [333, 87] width 13 height 13
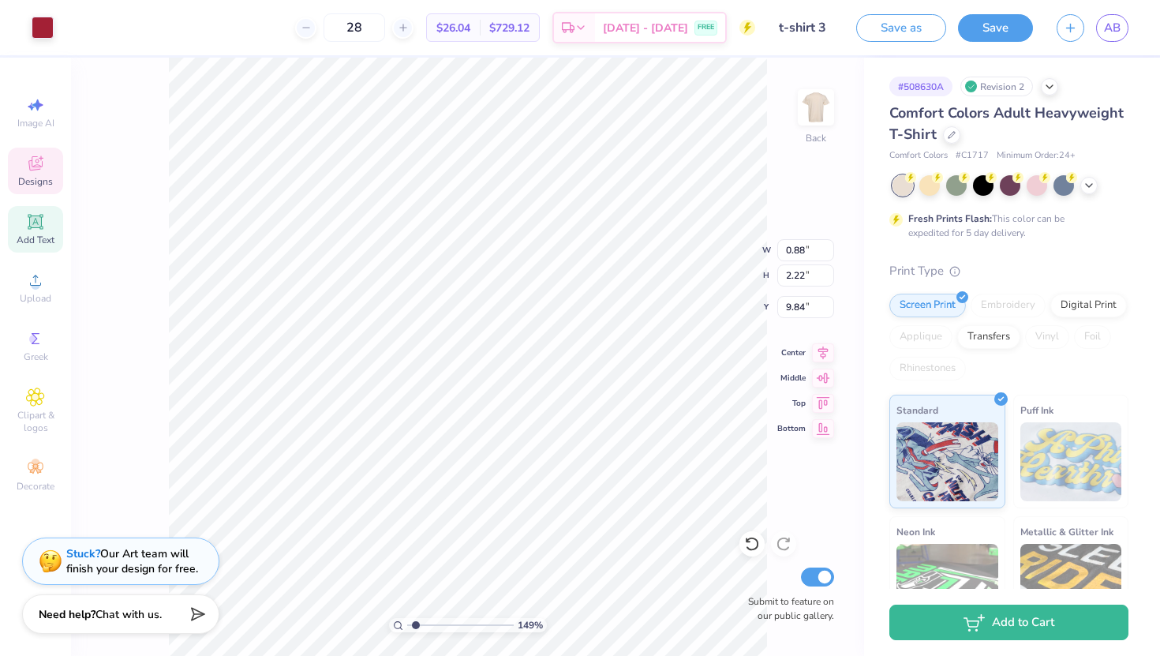
type input "8.71"
type input "2.74"
type input "9.41"
click at [45, 24] on div at bounding box center [43, 26] width 22 height 22
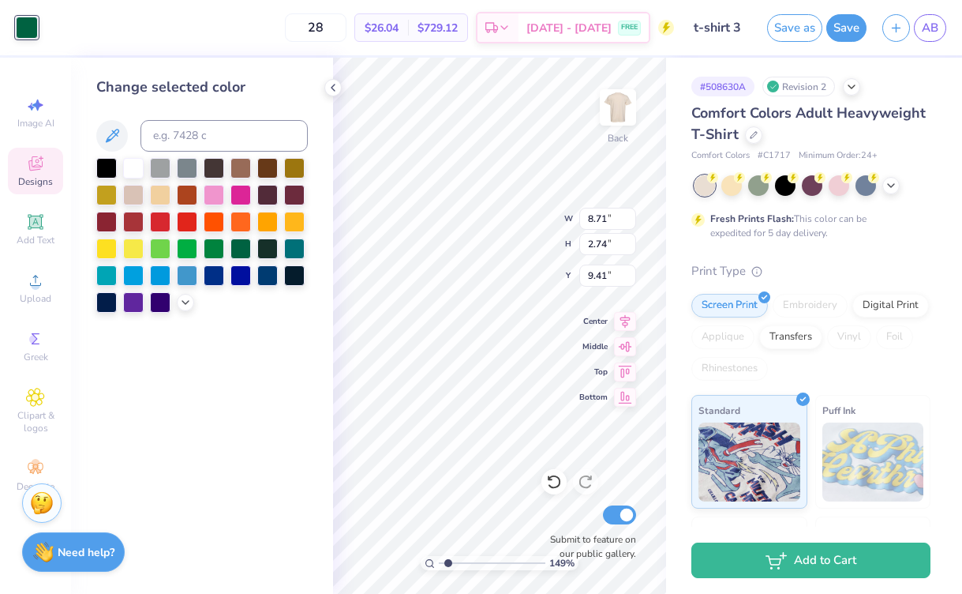
type input "1"
click at [167, 133] on input at bounding box center [224, 136] width 167 height 32
type input "201"
click at [240, 248] on div at bounding box center [240, 247] width 21 height 21
